Goal: Information Seeking & Learning: Learn about a topic

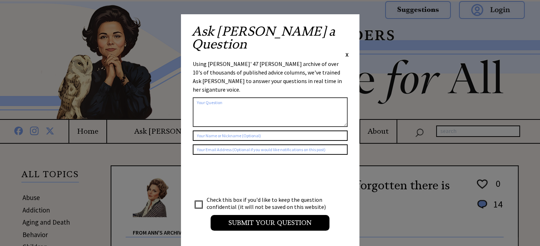
click at [348, 31] on div "Ask Ann a Question X Using Ann Landers' 47 vear archive of over 10's of thousan…" at bounding box center [270, 131] width 178 height 234
click at [346, 51] on span "X" at bounding box center [346, 54] width 3 height 7
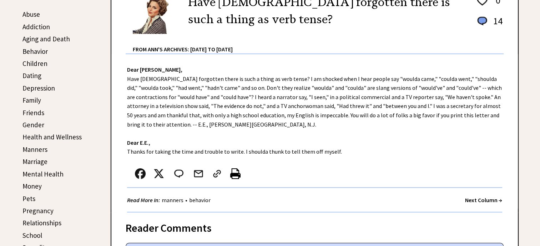
scroll to position [205, 0]
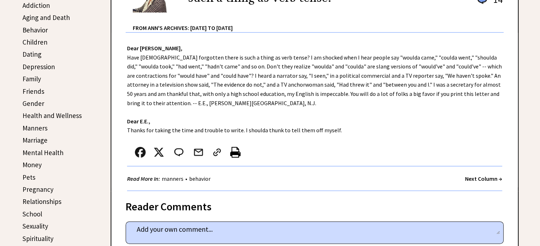
drag, startPoint x: 125, startPoint y: 46, endPoint x: 368, endPoint y: 132, distance: 257.4
click at [368, 132] on div "Dear Ann Landers, Have Americans forgotten there is such a thing as verb tense?…" at bounding box center [314, 112] width 406 height 158
copy div "Dear Ann Landers, Have Americans forgotten there is such a thing as verb tense?…"
click at [30, 140] on link "Marriage" at bounding box center [34, 140] width 25 height 9
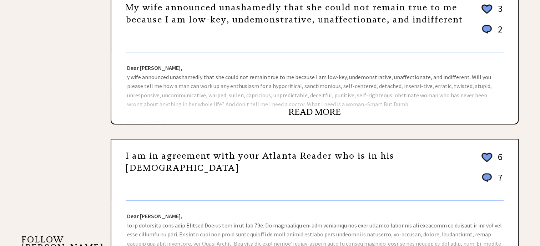
scroll to position [518, 0]
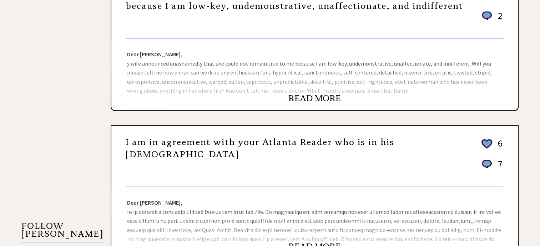
click at [320, 95] on link "READ MORE" at bounding box center [314, 98] width 52 height 11
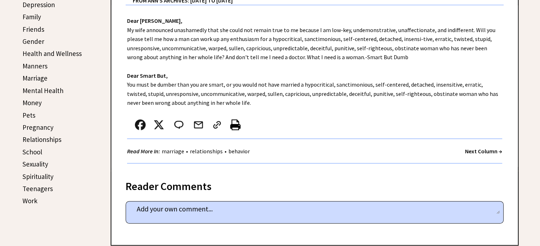
scroll to position [268, 0]
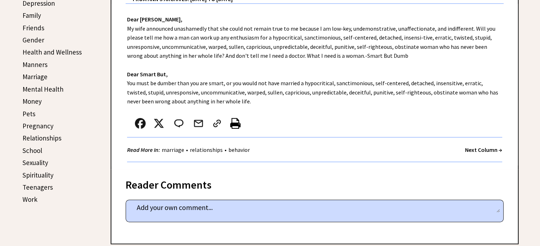
click at [30, 98] on link "Money" at bounding box center [31, 101] width 19 height 9
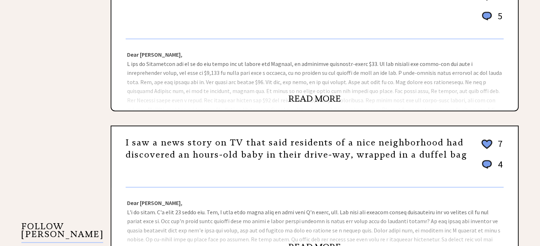
scroll to position [521, 0]
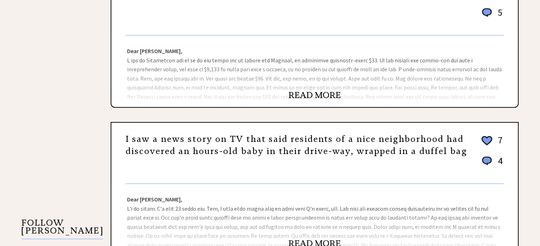
click at [278, 59] on div "Dear Ann Landers, Dear Still, I checked with Bill Jones, the managing editor of…" at bounding box center [314, 71] width 406 height 71
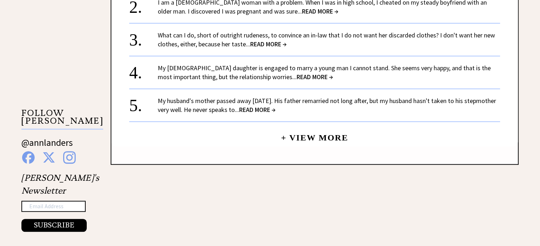
scroll to position [636, 0]
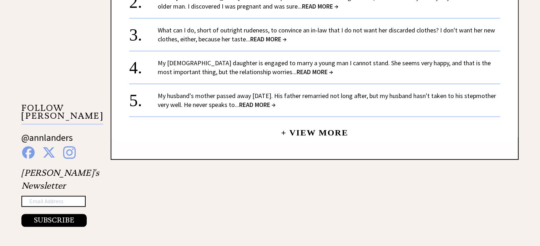
click at [297, 68] on span "READ MORE →" at bounding box center [315, 72] width 36 height 8
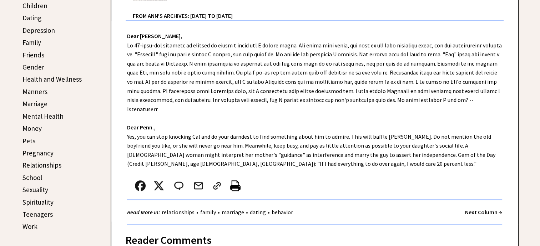
scroll to position [247, 0]
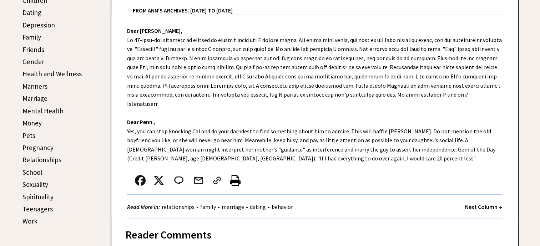
click at [39, 157] on link "Relationships" at bounding box center [41, 160] width 39 height 9
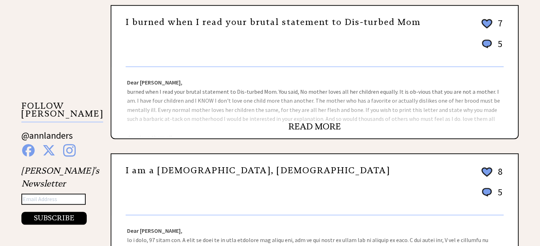
scroll to position [640, 0]
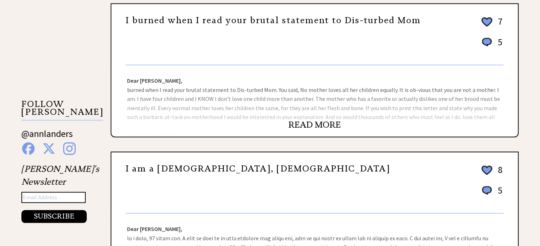
click at [327, 122] on link "READ MORE" at bounding box center [314, 125] width 52 height 11
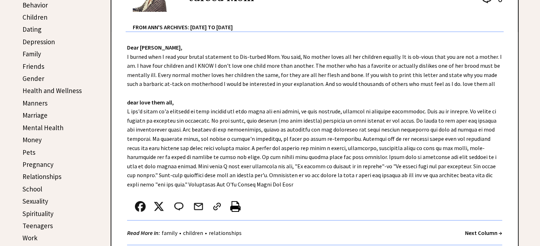
scroll to position [227, 0]
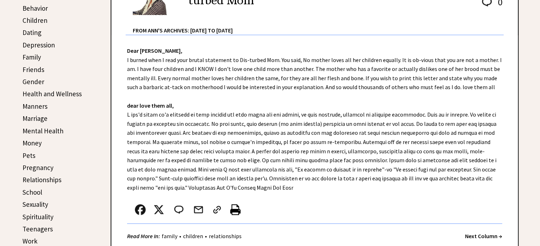
click at [33, 225] on link "Teenagers" at bounding box center [37, 229] width 30 height 9
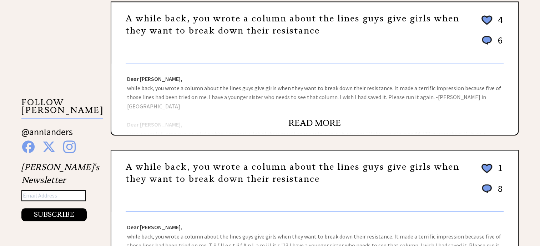
scroll to position [652, 0]
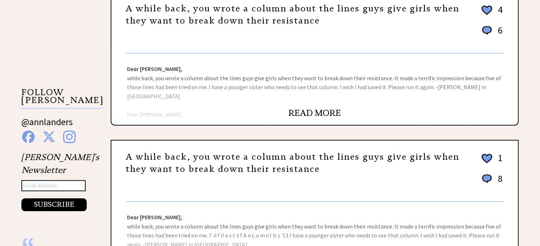
click at [316, 109] on link "READ MORE" at bounding box center [314, 113] width 52 height 11
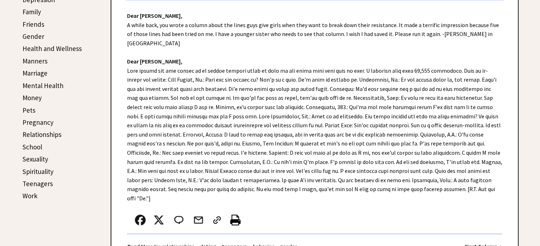
scroll to position [273, 0]
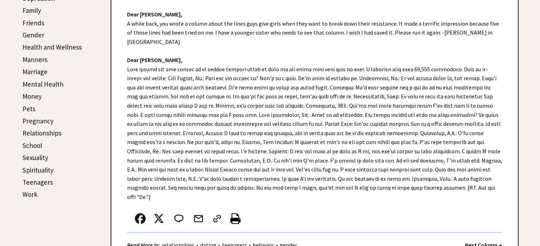
click at [30, 190] on link "Work" at bounding box center [29, 194] width 15 height 9
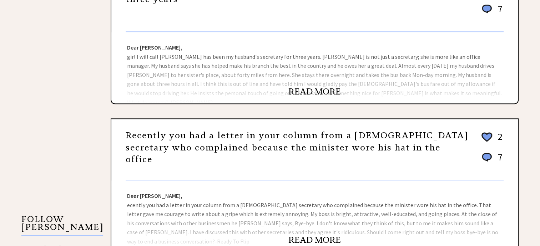
scroll to position [541, 0]
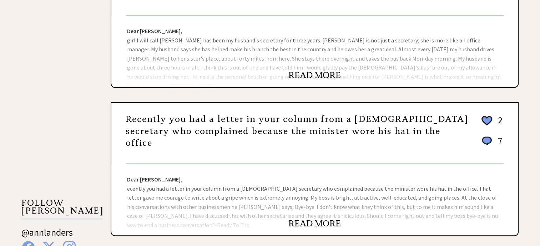
click at [319, 218] on link "READ MORE" at bounding box center [314, 223] width 52 height 11
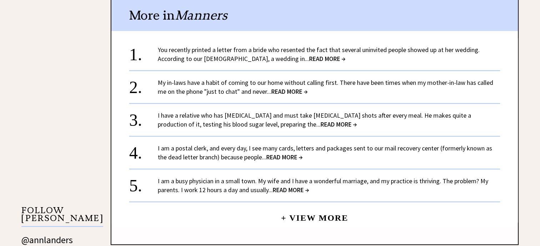
scroll to position [537, 0]
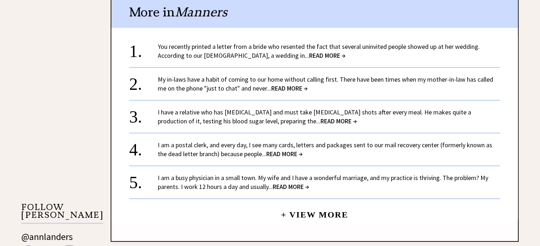
click at [309, 51] on span "READ MORE →" at bounding box center [327, 55] width 36 height 8
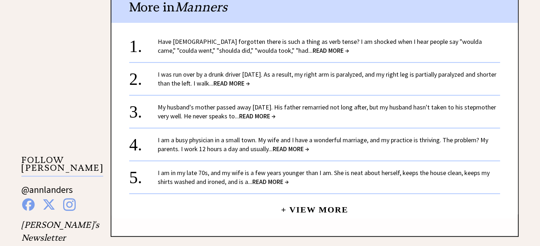
scroll to position [587, 0]
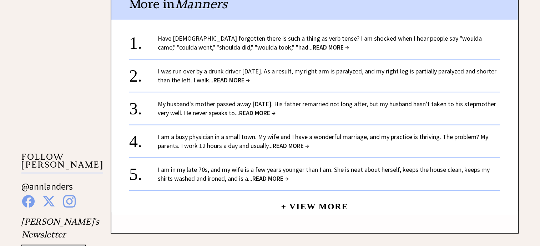
click at [276, 174] on span "READ MORE →" at bounding box center [270, 178] width 36 height 8
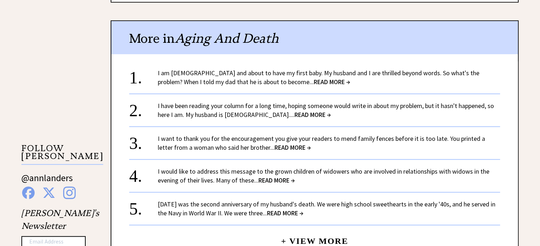
scroll to position [609, 0]
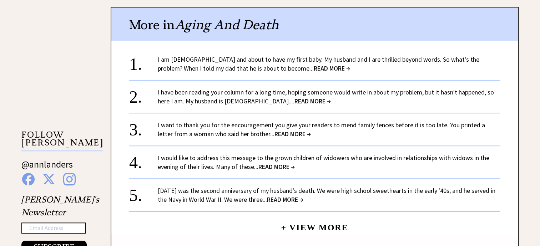
click at [275, 130] on span "READ MORE →" at bounding box center [292, 134] width 36 height 8
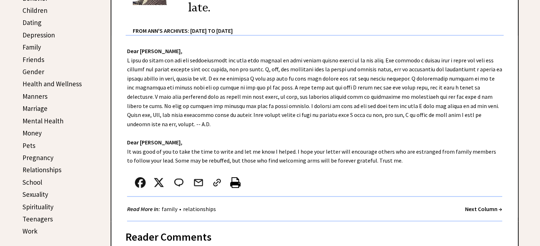
scroll to position [243, 0]
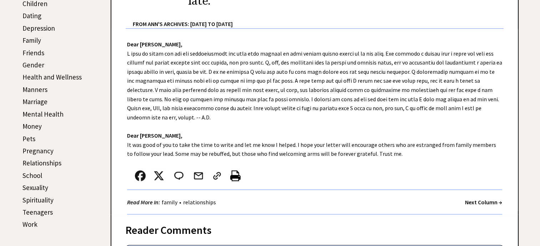
click at [30, 3] on link "Children" at bounding box center [34, 3] width 25 height 9
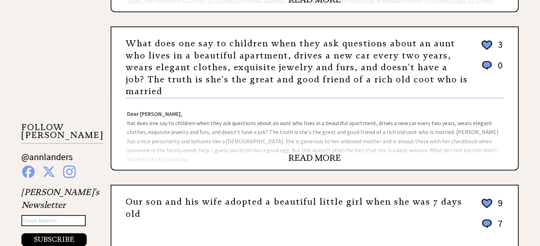
scroll to position [628, 0]
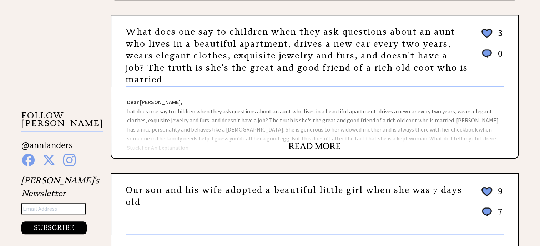
click at [318, 141] on link "READ MORE" at bounding box center [314, 146] width 52 height 11
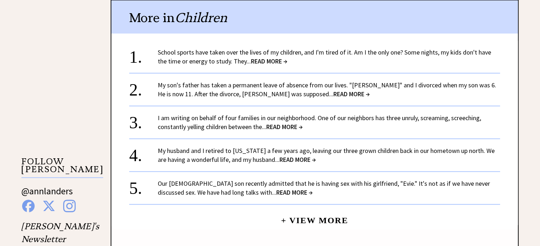
scroll to position [587, 0]
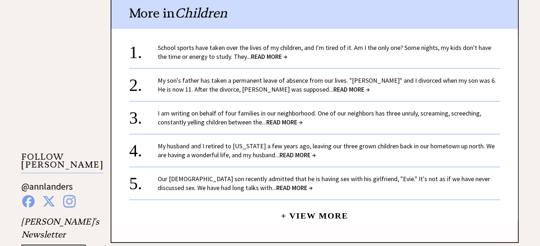
click at [263, 52] on span "READ MORE →" at bounding box center [269, 56] width 36 height 8
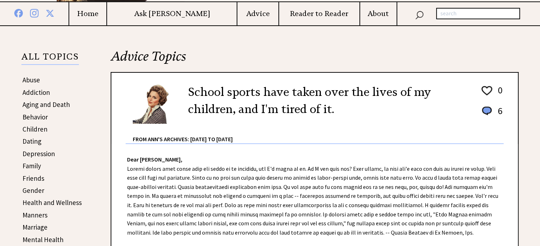
scroll to position [120, 0]
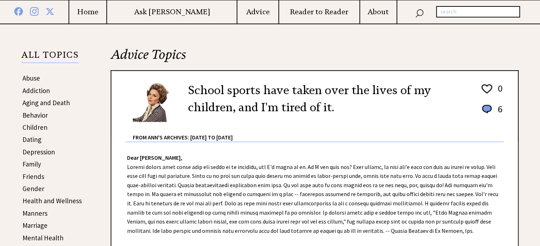
click at [39, 102] on link "Aging and Death" at bounding box center [45, 102] width 47 height 9
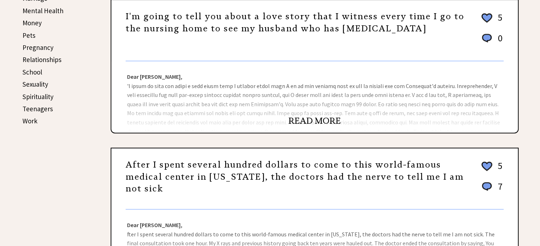
scroll to position [349, 0]
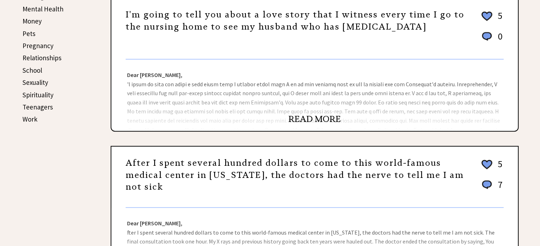
click at [315, 117] on link "READ MORE" at bounding box center [314, 119] width 52 height 11
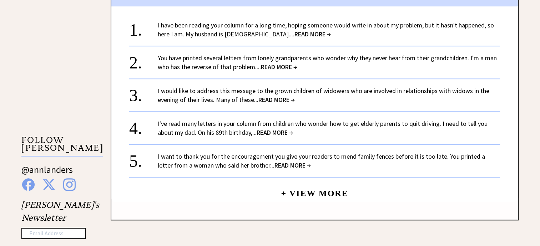
scroll to position [606, 0]
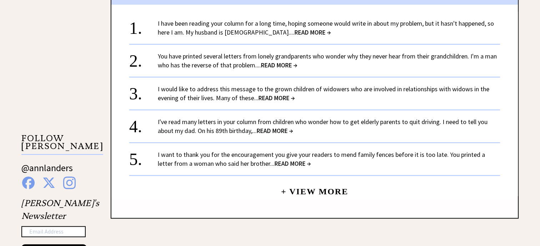
click at [294, 31] on span "READ MORE →" at bounding box center [312, 32] width 36 height 8
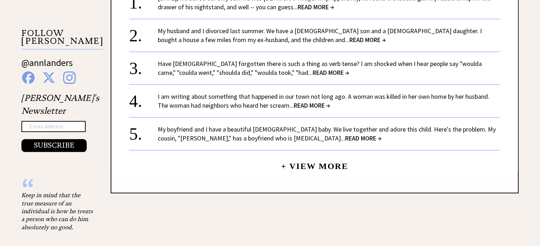
scroll to position [713, 0]
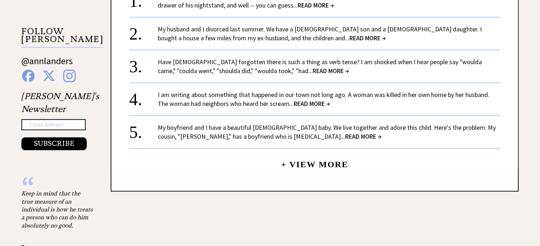
click at [345, 136] on span "READ MORE →" at bounding box center [363, 136] width 36 height 8
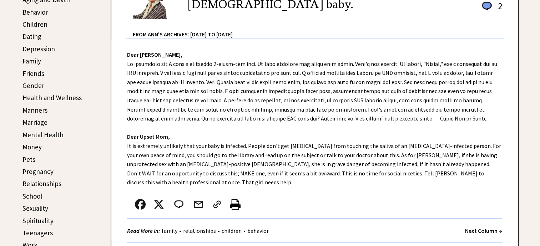
scroll to position [233, 0]
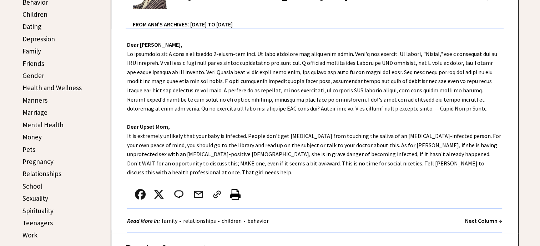
click at [37, 85] on link "Health and Wellness" at bounding box center [51, 87] width 59 height 9
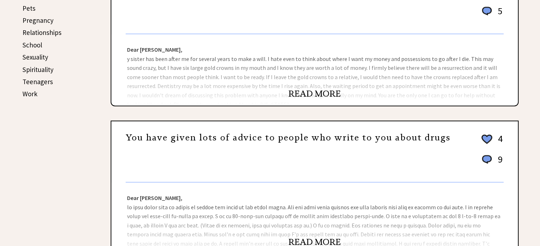
scroll to position [372, 0]
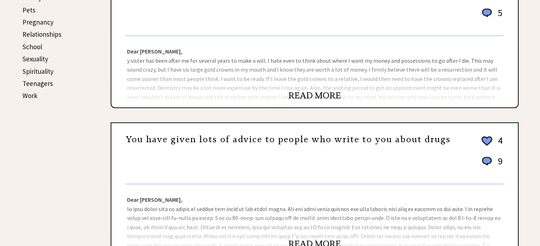
click at [313, 93] on link "READ MORE" at bounding box center [314, 95] width 52 height 11
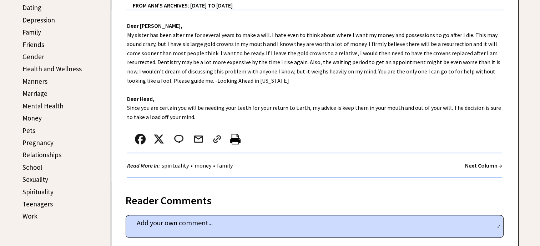
scroll to position [258, 0]
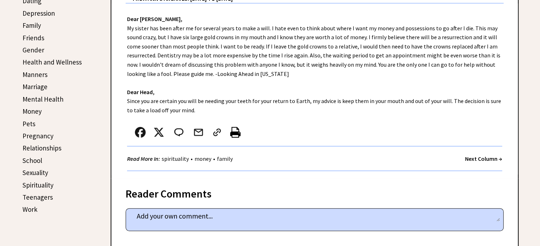
click at [31, 36] on link "Friends" at bounding box center [33, 38] width 22 height 9
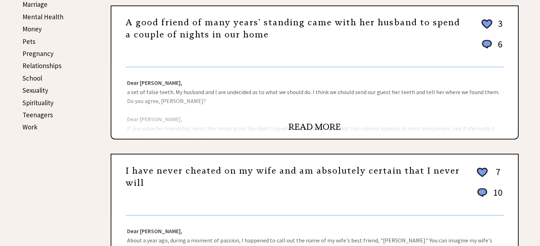
scroll to position [337, 0]
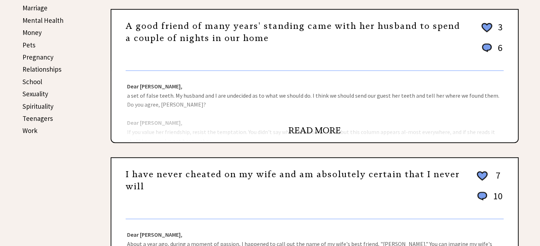
click at [318, 128] on link "READ MORE" at bounding box center [314, 130] width 52 height 11
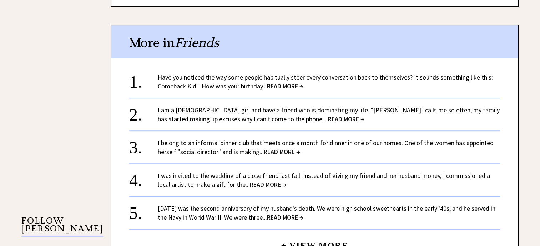
scroll to position [528, 0]
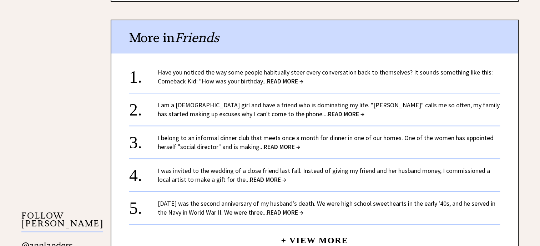
click at [250, 184] on span "READ MORE →" at bounding box center [268, 180] width 36 height 8
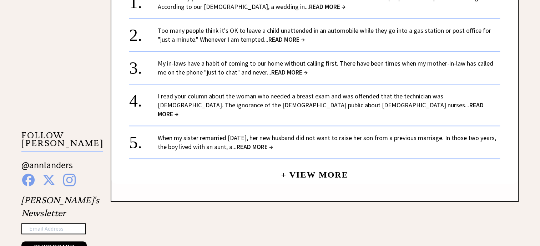
scroll to position [622, 0]
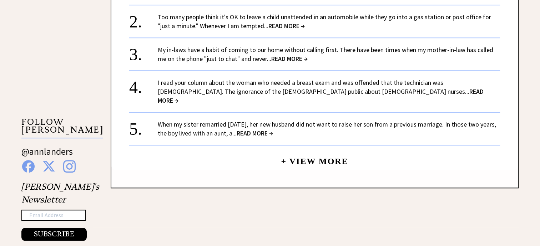
click at [282, 55] on span "READ MORE →" at bounding box center [289, 59] width 36 height 8
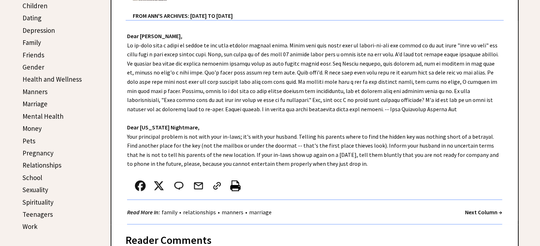
scroll to position [243, 0]
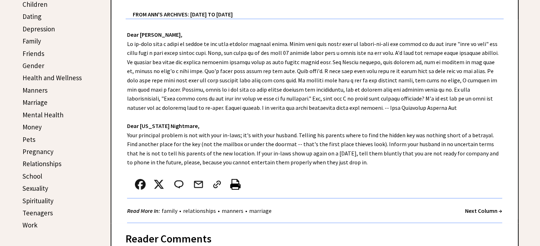
drag, startPoint x: 126, startPoint y: 32, endPoint x: 370, endPoint y: 162, distance: 276.1
click at [370, 162] on div "Dear [PERSON_NAME], Dear [US_STATE] Nightmare, Your principal problem is not wi…" at bounding box center [314, 121] width 406 height 204
copy div "Dear [PERSON_NAME], My in-laws have a habit of coming to our home without calli…"
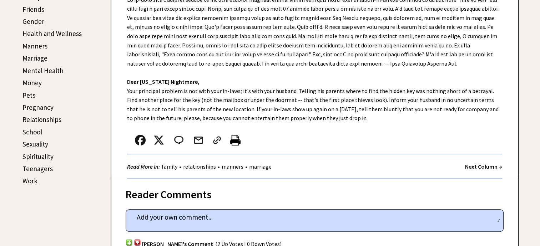
scroll to position [254, 0]
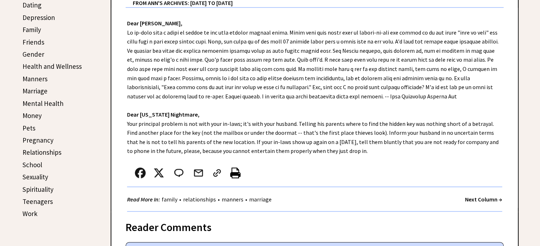
copy div "Dear [PERSON_NAME], My in-laws have a habit of coming to our home without calli…"
